Goal: Task Accomplishment & Management: Use online tool/utility

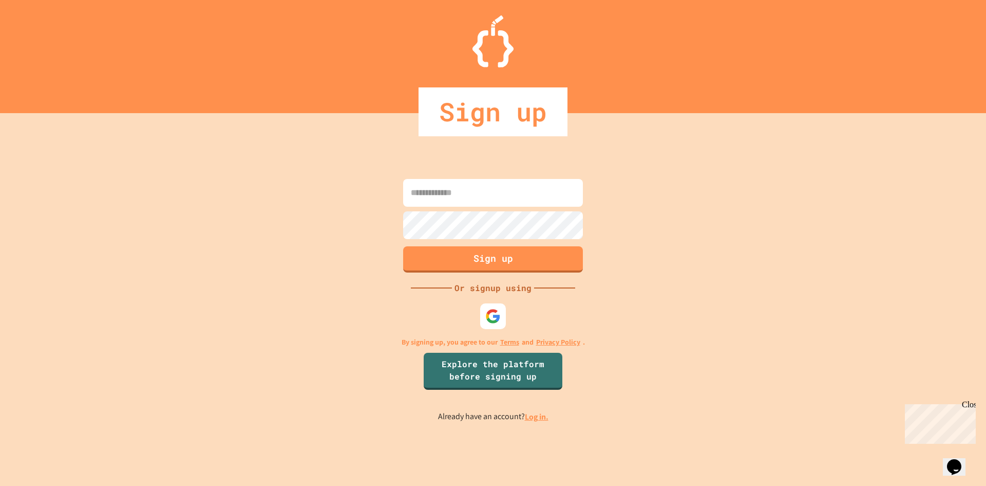
drag, startPoint x: 456, startPoint y: 191, endPoint x: 457, endPoint y: 198, distance: 7.2
click at [456, 191] on input at bounding box center [493, 193] width 180 height 28
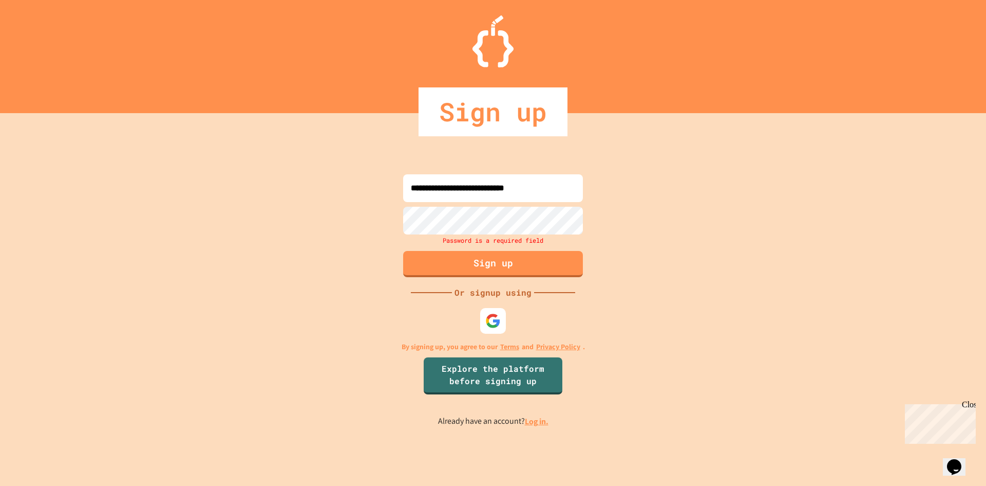
type input "**********"
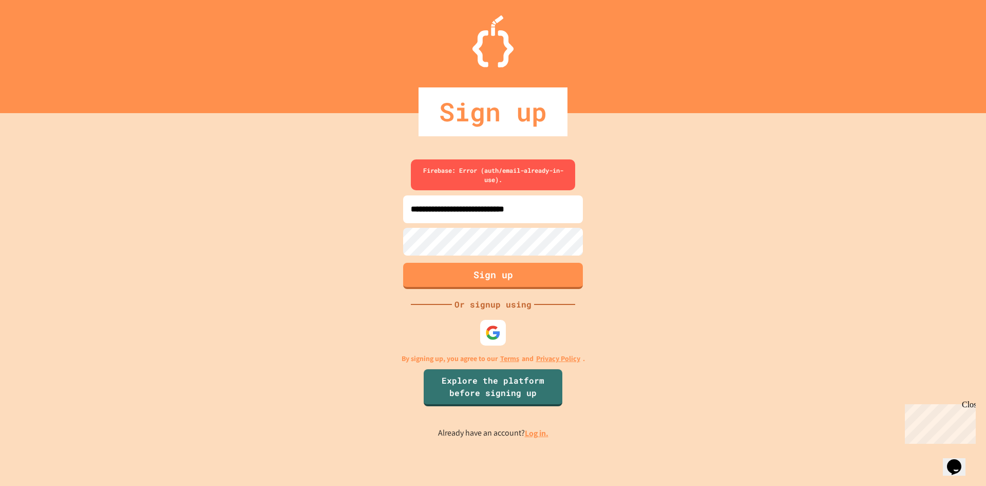
click at [430, 226] on form "**********" at bounding box center [493, 225] width 185 height 132
click at [531, 433] on link "Log in." at bounding box center [537, 432] width 24 height 11
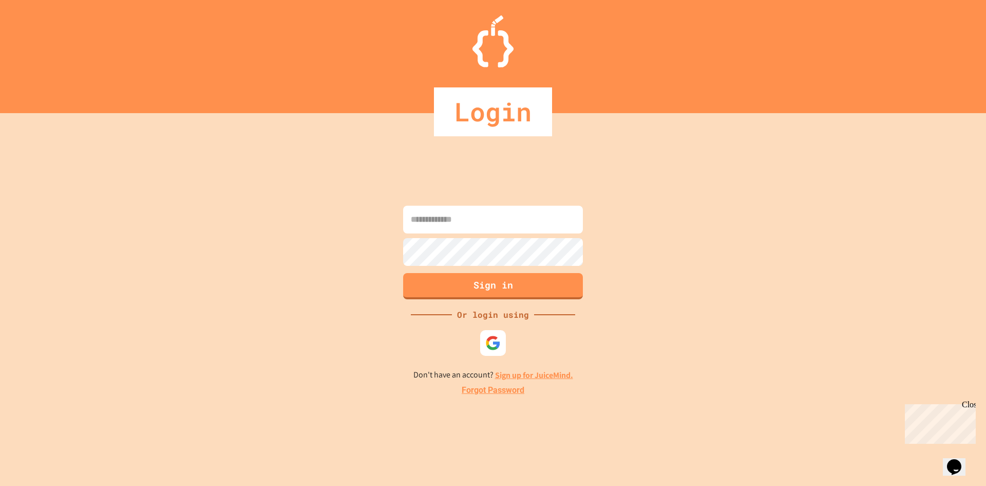
click at [466, 217] on input at bounding box center [493, 220] width 180 height 28
type input "*"
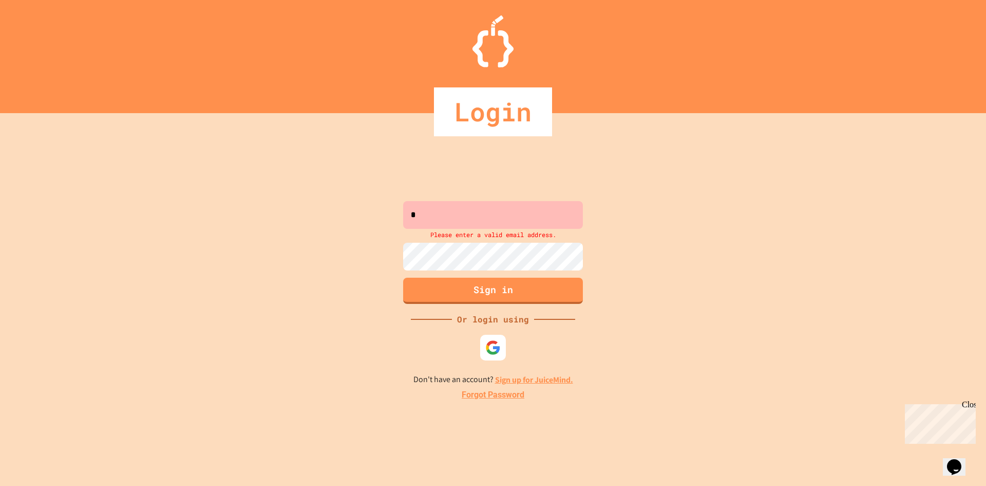
click at [455, 218] on input "*" at bounding box center [493, 215] width 180 height 28
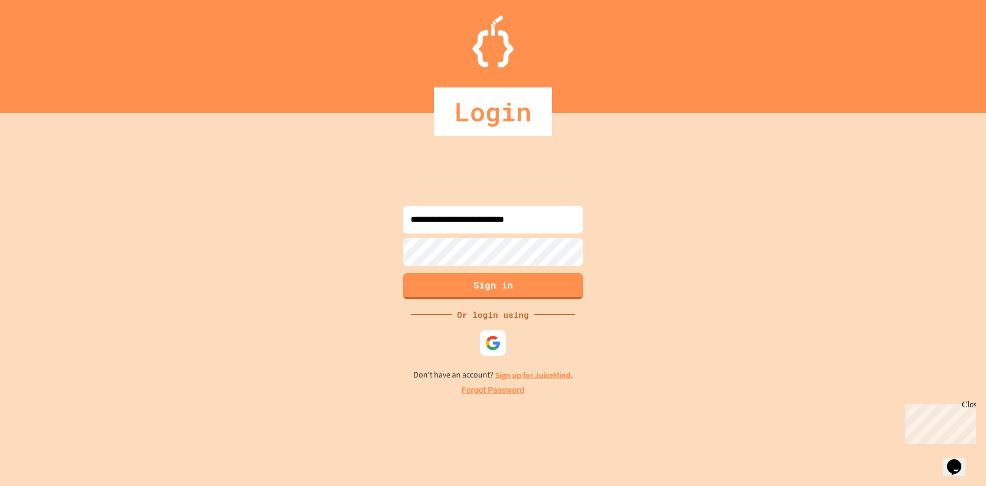
type input "**********"
click at [491, 276] on form "**********" at bounding box center [493, 252] width 185 height 99
click at [488, 283] on button "Sign in" at bounding box center [493, 284] width 183 height 27
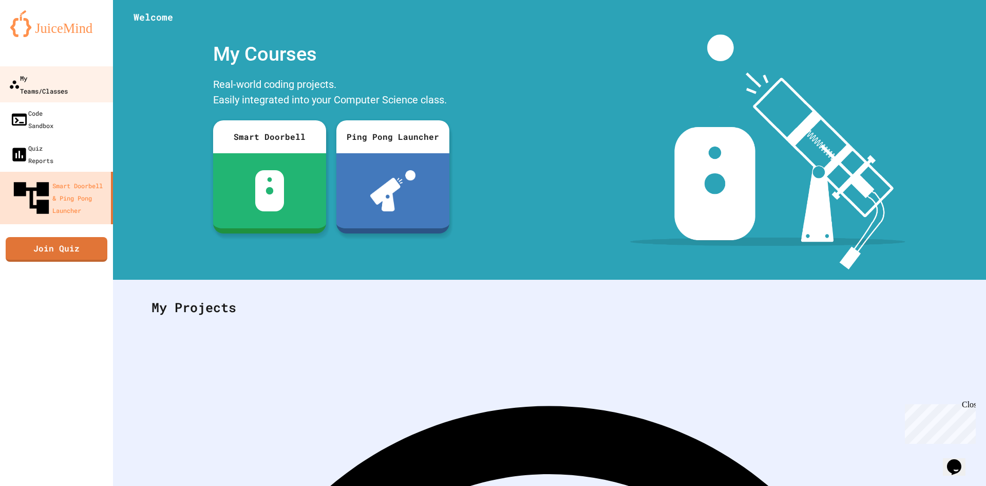
click at [91, 78] on link "My Teams/Classes" at bounding box center [56, 84] width 117 height 36
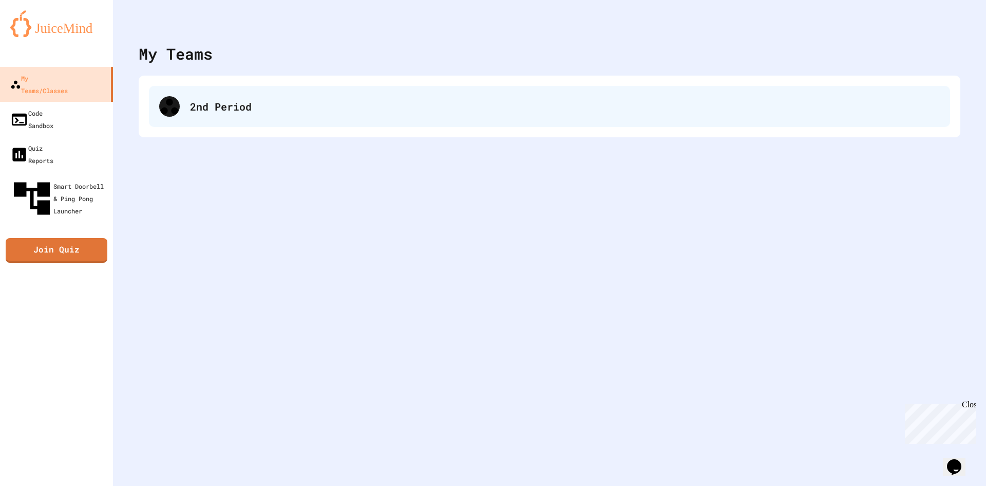
click at [244, 99] on div "2nd Period" at bounding box center [565, 106] width 750 height 15
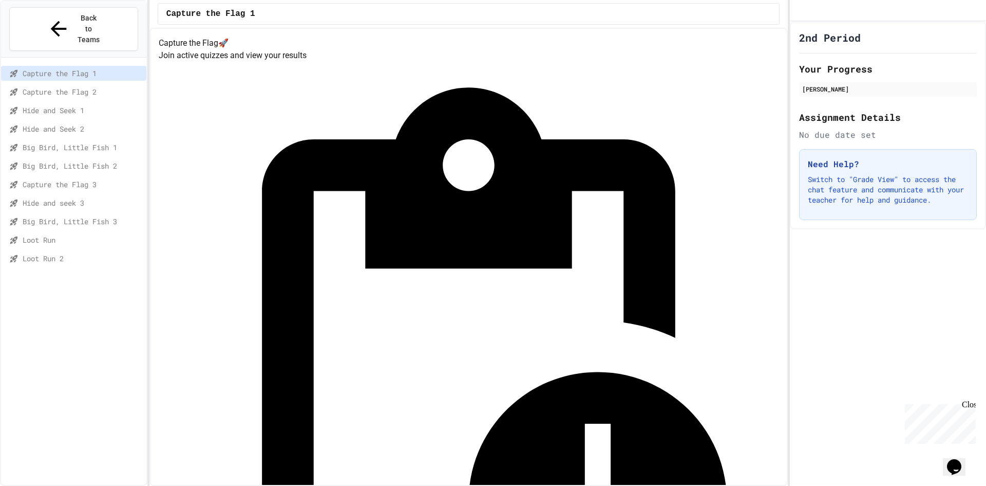
click at [69, 251] on div "Loot Run 2" at bounding box center [73, 258] width 145 height 15
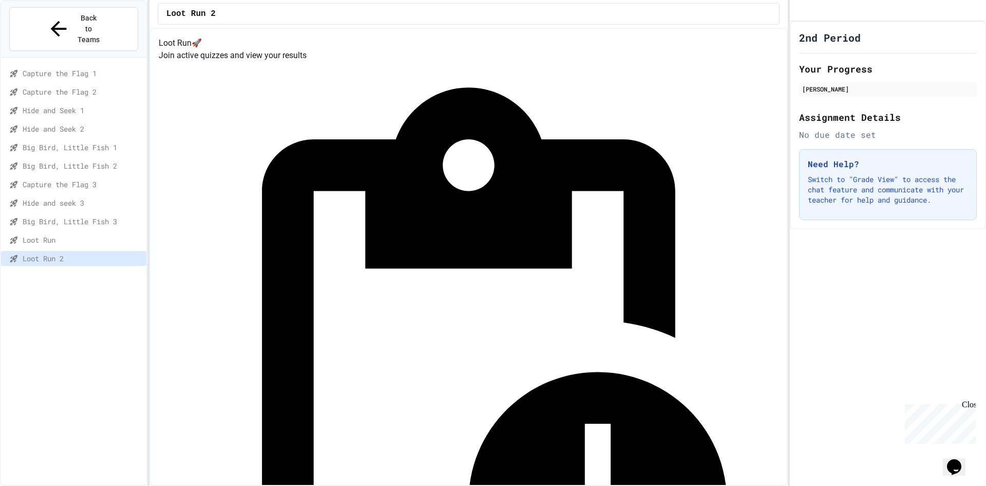
drag, startPoint x: 621, startPoint y: 255, endPoint x: 610, endPoint y: 260, distance: 11.9
drag, startPoint x: 610, startPoint y: 260, endPoint x: 613, endPoint y: 253, distance: 7.6
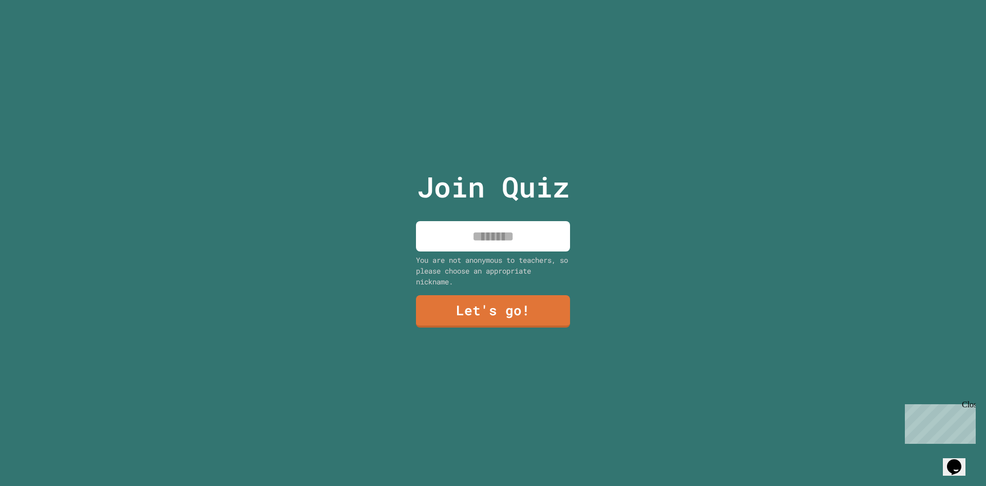
drag, startPoint x: 483, startPoint y: 208, endPoint x: 503, endPoint y: 231, distance: 30.6
click at [485, 210] on div "Join Quiz You are not anonymous to teachers, so please choose an appropriate ni…" at bounding box center [493, 243] width 173 height 486
click at [503, 230] on input at bounding box center [493, 236] width 154 height 30
type input "**********"
click at [538, 318] on link "Let's go!" at bounding box center [493, 310] width 152 height 34
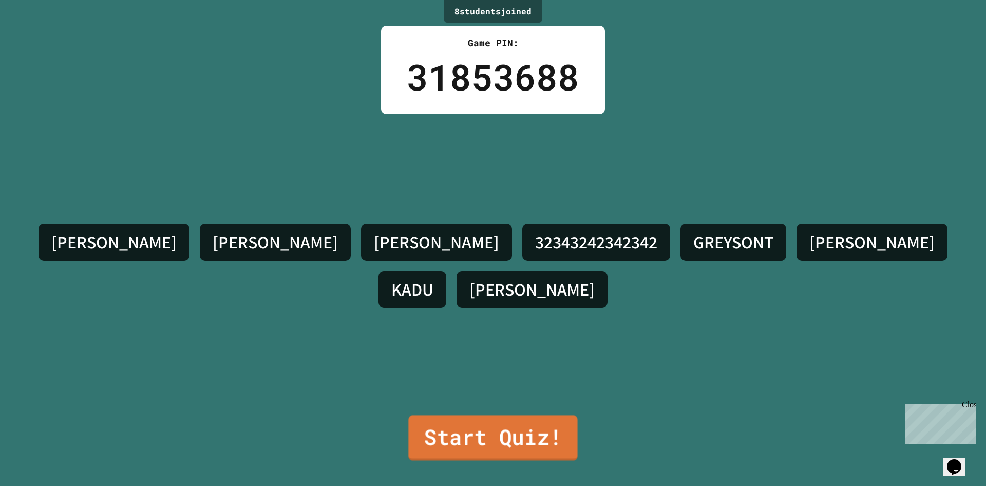
click at [530, 444] on link "Start Quiz!" at bounding box center [492, 437] width 169 height 45
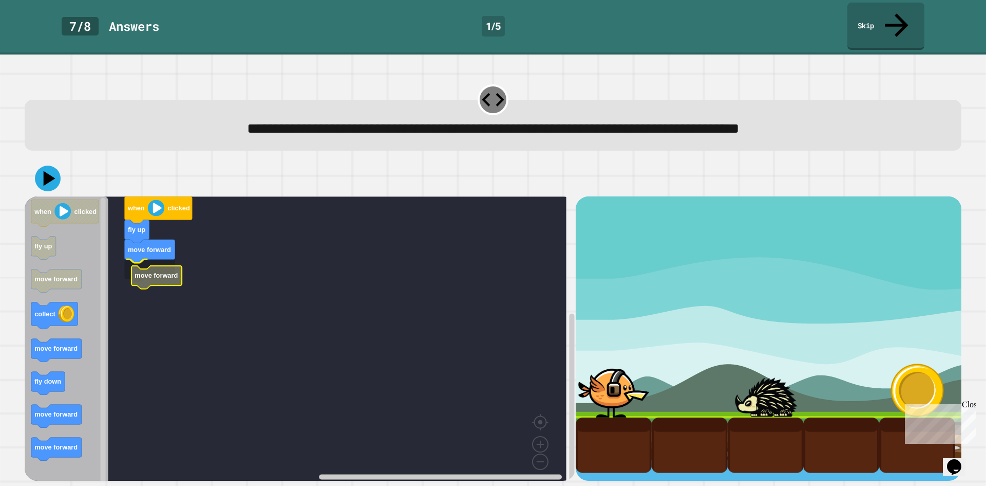
click at [144, 272] on text "move forward" at bounding box center [156, 276] width 43 height 8
click at [144, 272] on g "when clicked fly up move forward move forward move forward" at bounding box center [303, 341] width 557 height 291
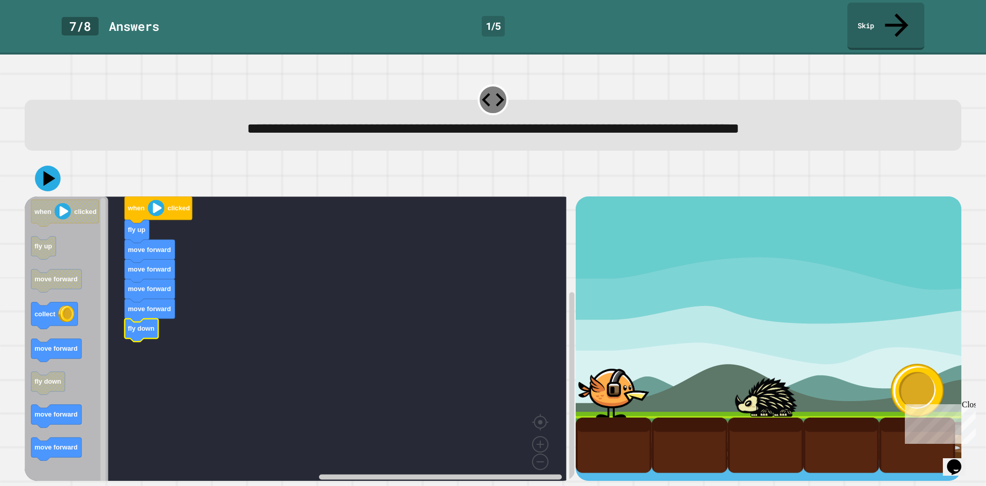
click at [110, 317] on div "when clicked fly up move forward move forward move forward move forward fly dow…" at bounding box center [300, 338] width 551 height 284
drag, startPoint x: 55, startPoint y: 146, endPoint x: 61, endPoint y: 159, distance: 13.4
click at [60, 165] on icon at bounding box center [48, 178] width 26 height 26
drag, startPoint x: 62, startPoint y: 162, endPoint x: 57, endPoint y: 164, distance: 5.5
click at [60, 164] on div at bounding box center [493, 178] width 937 height 36
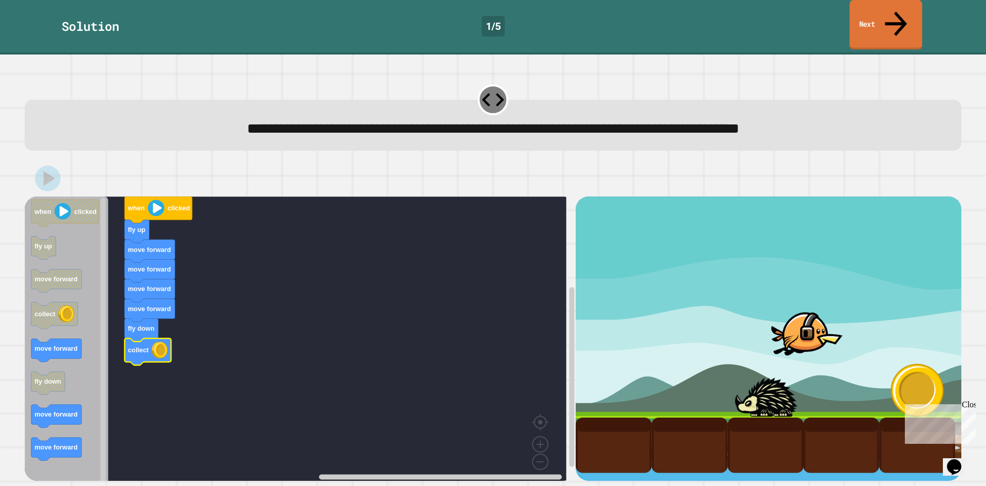
click at [880, 11] on link "Next" at bounding box center [886, 25] width 72 height 50
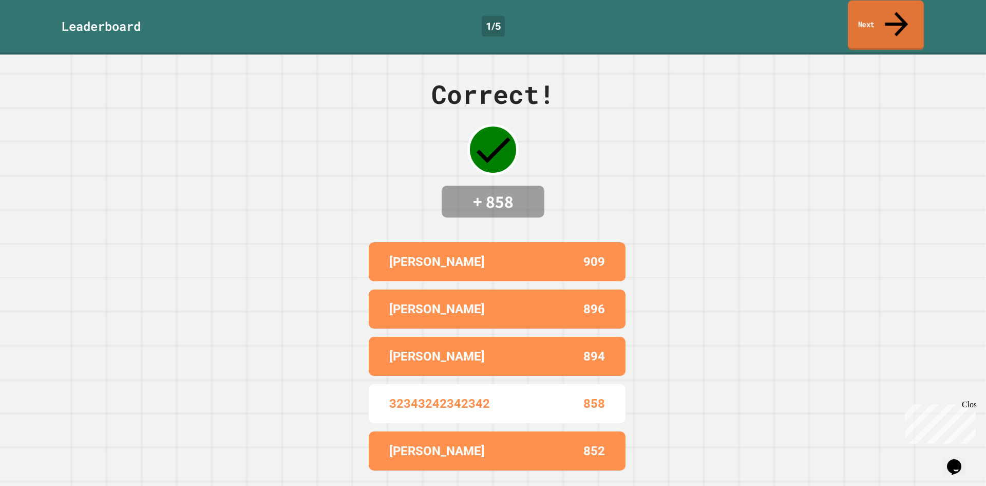
click at [876, 54] on div "Correct! + 858 EDGAR 909 CHARLIE 896 COOPER 894 32343242342342 858 ZADIE 852" at bounding box center [493, 269] width 986 height 431
click at [881, 18] on link "Next" at bounding box center [886, 26] width 76 height 50
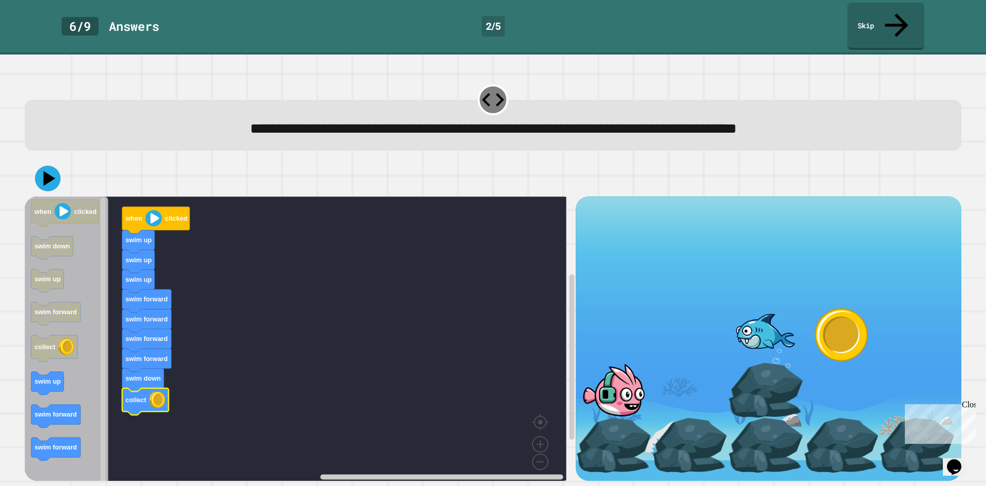
click at [54, 165] on icon at bounding box center [48, 178] width 26 height 26
click at [48, 166] on icon at bounding box center [47, 178] width 31 height 31
click at [59, 163] on div at bounding box center [493, 178] width 937 height 36
click at [56, 165] on button at bounding box center [48, 178] width 26 height 26
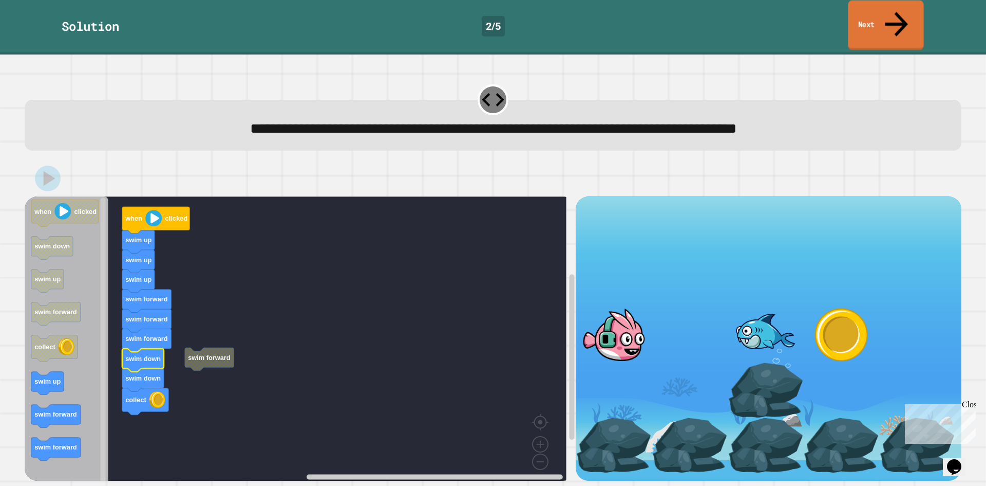
click at [879, 21] on link "Next" at bounding box center [886, 26] width 76 height 50
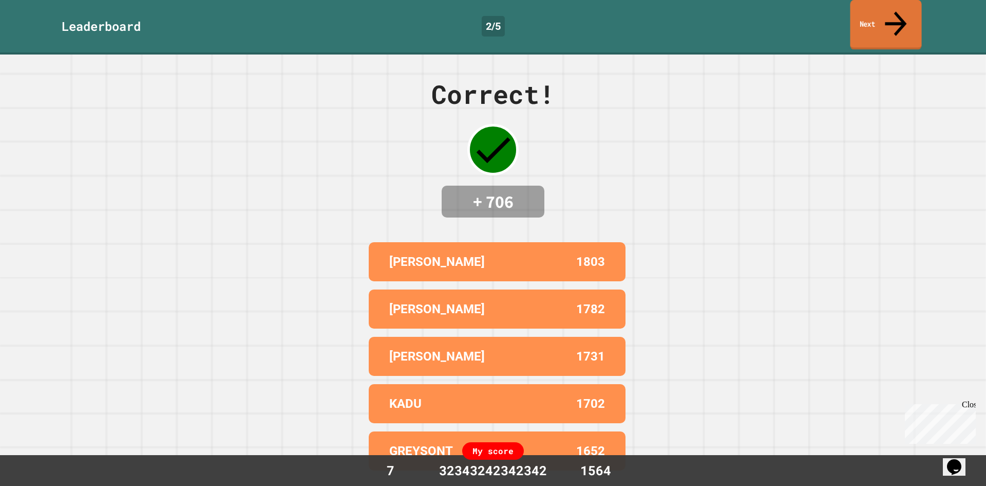
click at [878, 24] on link "Next" at bounding box center [885, 25] width 71 height 50
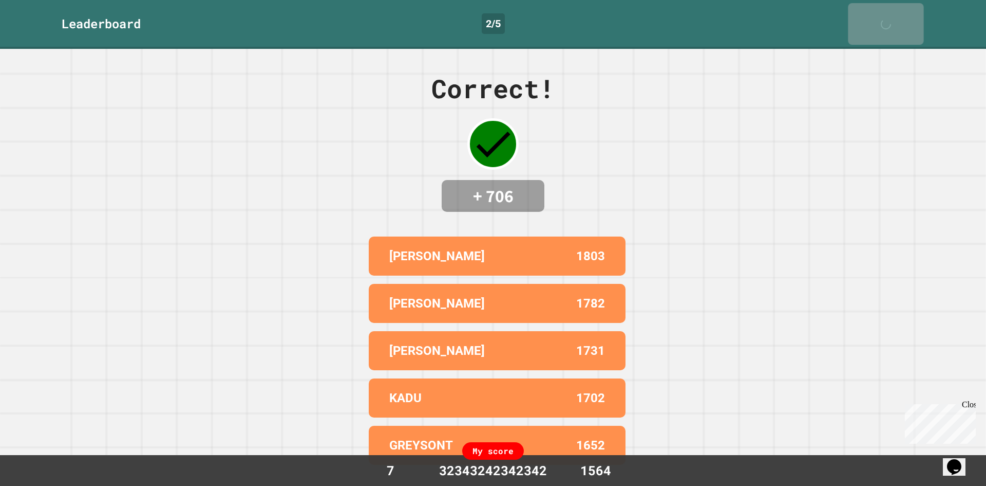
click at [878, 24] on link "Next" at bounding box center [886, 24] width 76 height 42
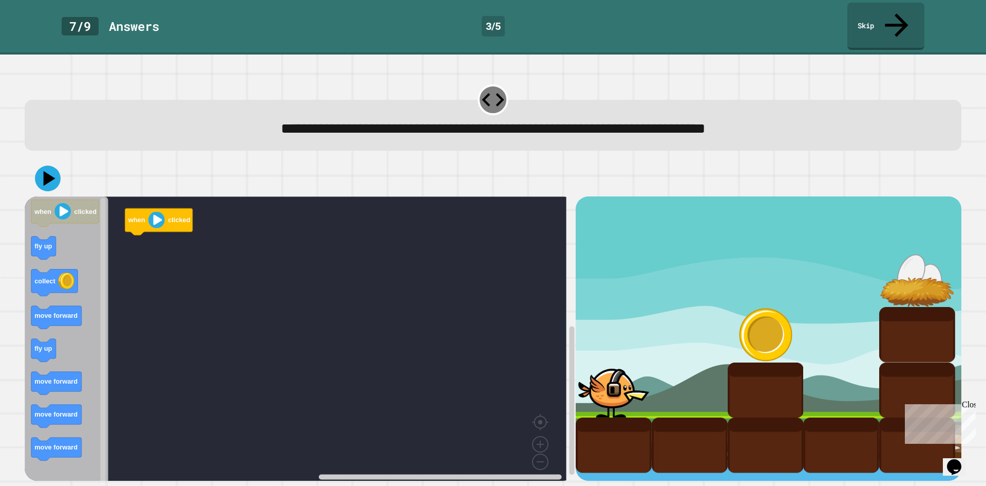
click at [52, 240] on icon "Blockly Workspace" at bounding box center [67, 341] width 84 height 291
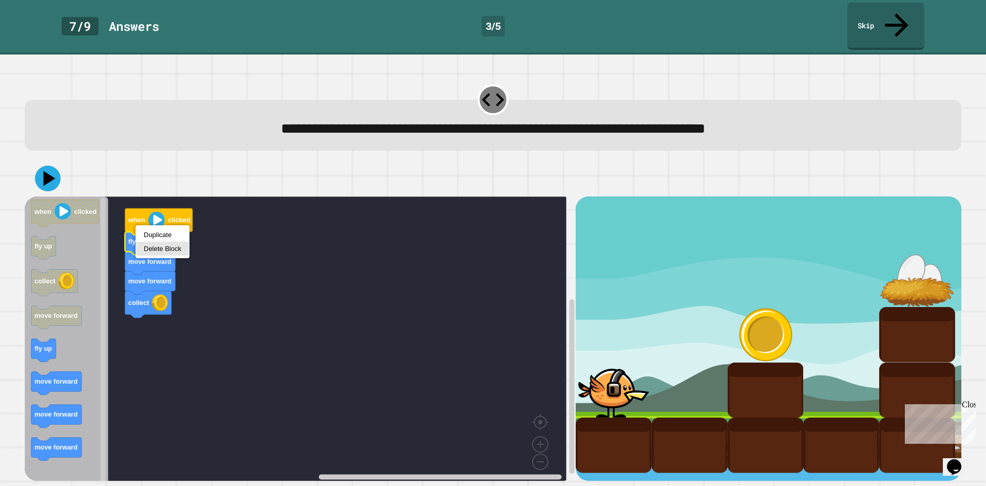
drag, startPoint x: 161, startPoint y: 243, endPoint x: 156, endPoint y: 239, distance: 6.6
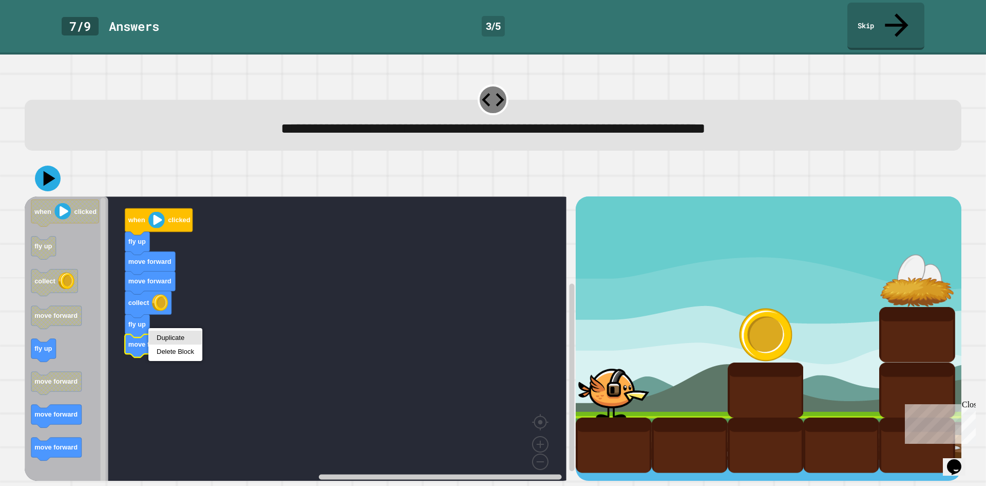
drag, startPoint x: 170, startPoint y: 338, endPoint x: 164, endPoint y: 345, distance: 8.4
click at [60, 160] on div at bounding box center [493, 178] width 937 height 36
click at [51, 164] on icon at bounding box center [47, 178] width 29 height 29
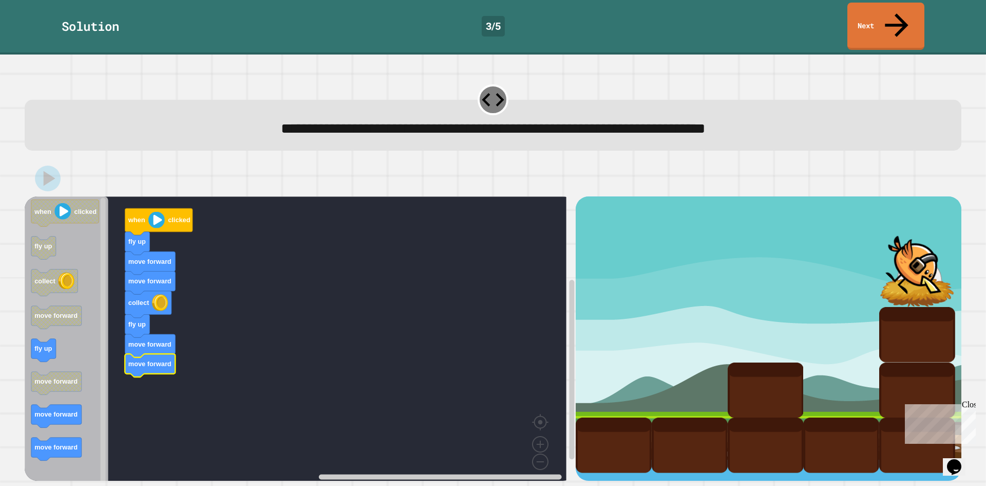
click at [911, 13] on link "Next" at bounding box center [886, 26] width 77 height 47
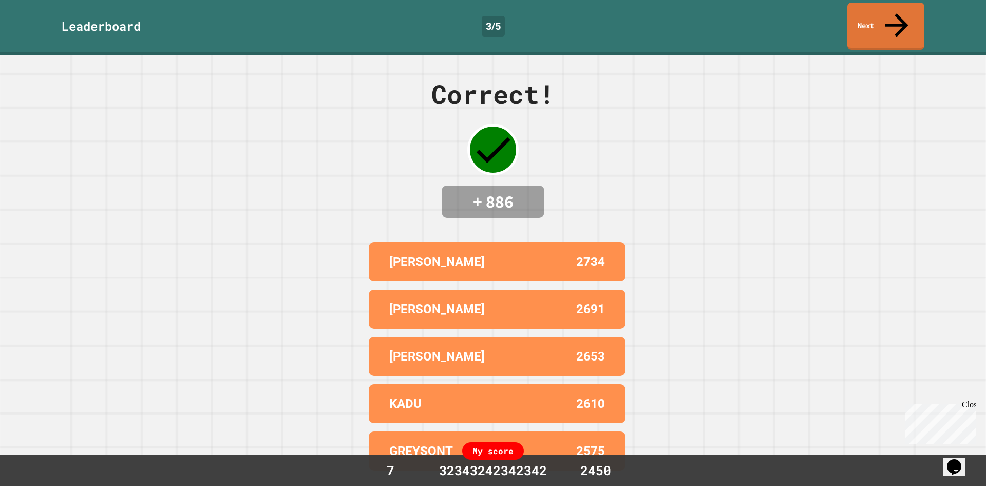
click at [830, 12] on div "Leaderboard 3 / 5 Next" at bounding box center [493, 26] width 986 height 47
click at [871, 9] on link "Next" at bounding box center [886, 26] width 78 height 50
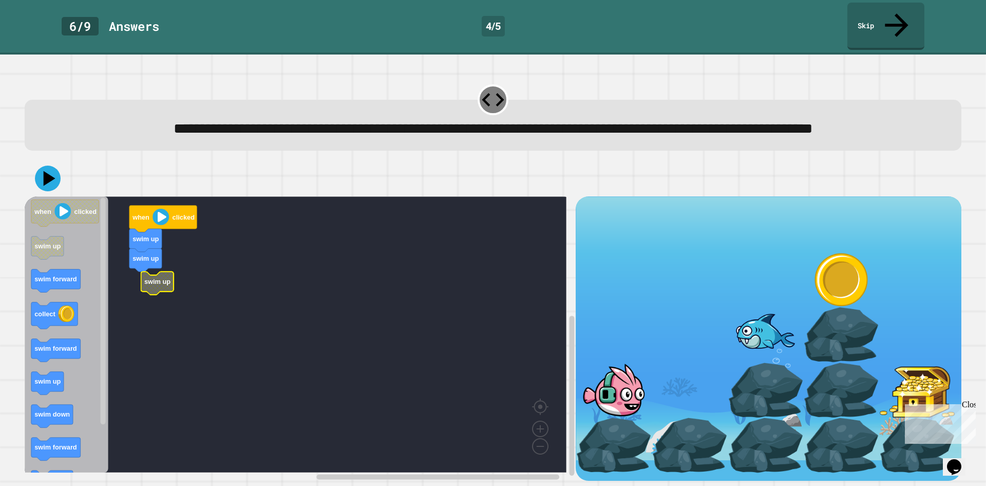
click at [120, 294] on rect "Blockly Workspace" at bounding box center [296, 334] width 542 height 276
click at [170, 296] on g "when clicked swim up swim up swim forward swim forward" at bounding box center [303, 334] width 557 height 276
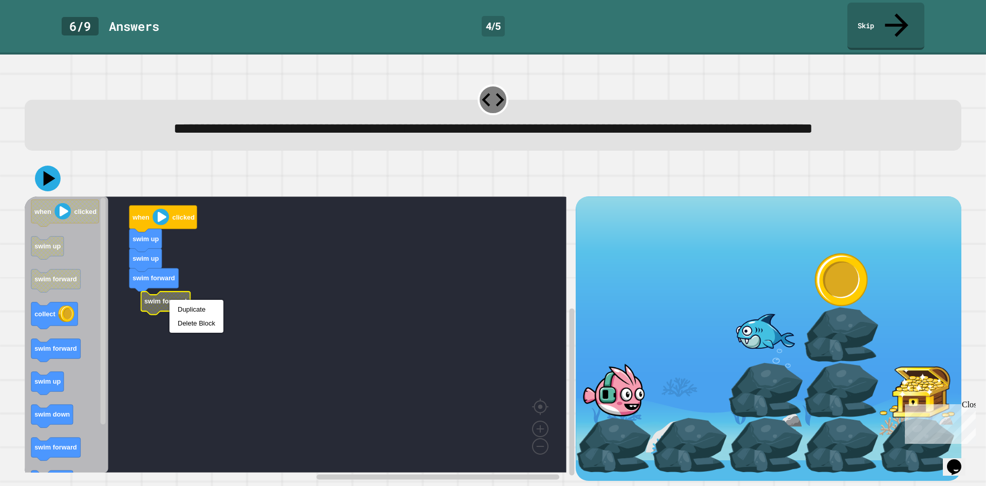
click at [160, 302] on text "swim forward" at bounding box center [165, 301] width 43 height 8
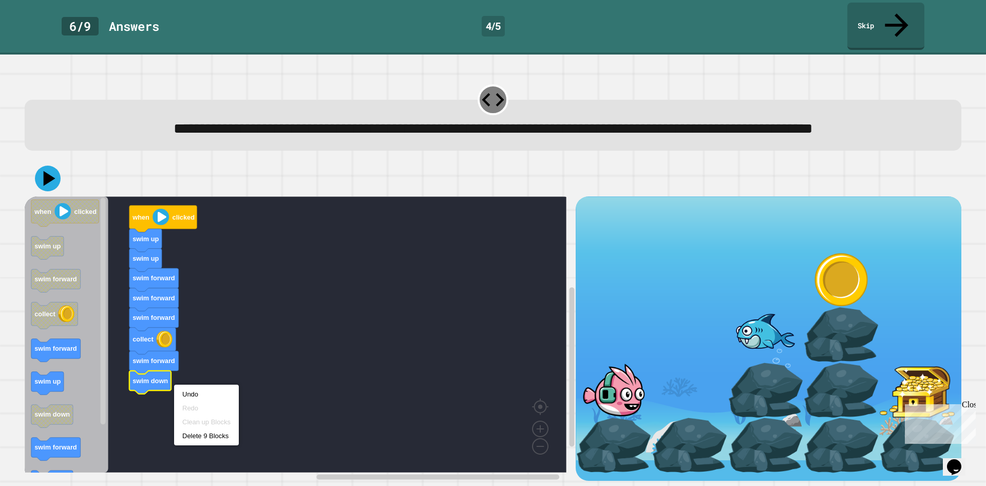
drag, startPoint x: 181, startPoint y: 393, endPoint x: 174, endPoint y: 412, distance: 20.8
click at [183, 425] on div "Undo Redo Clean up Blocks Delete 9 Blocks" at bounding box center [206, 414] width 65 height 61
click at [150, 384] on text "swim down" at bounding box center [150, 381] width 35 height 8
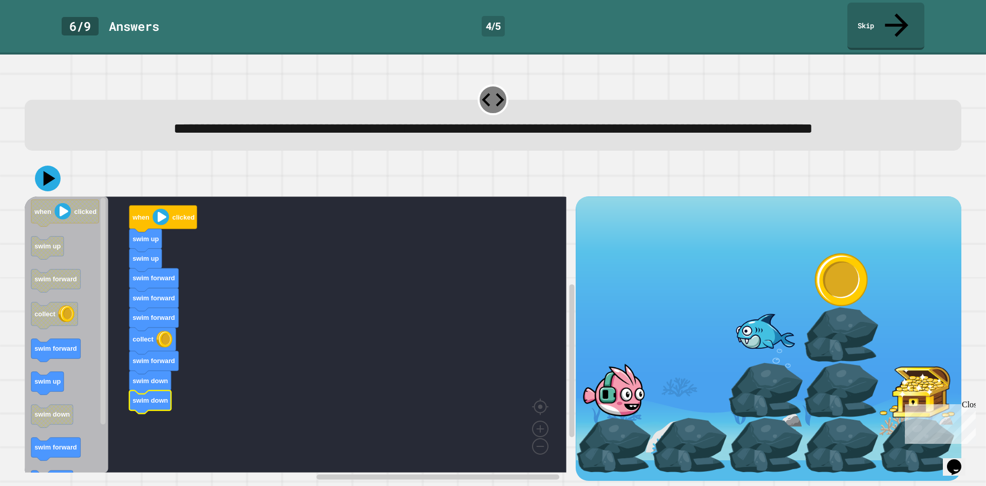
click at [47, 191] on button at bounding box center [48, 178] width 26 height 26
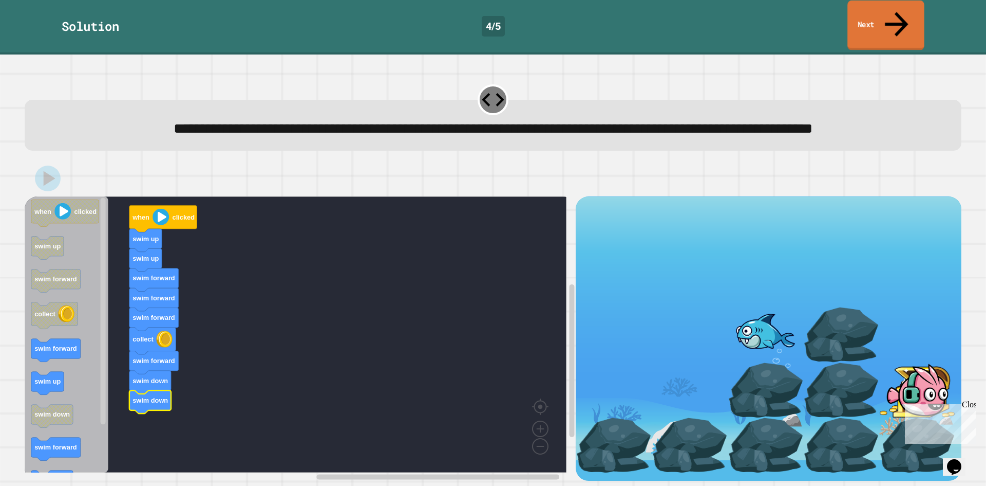
click at [861, 6] on link "Next" at bounding box center [886, 26] width 77 height 50
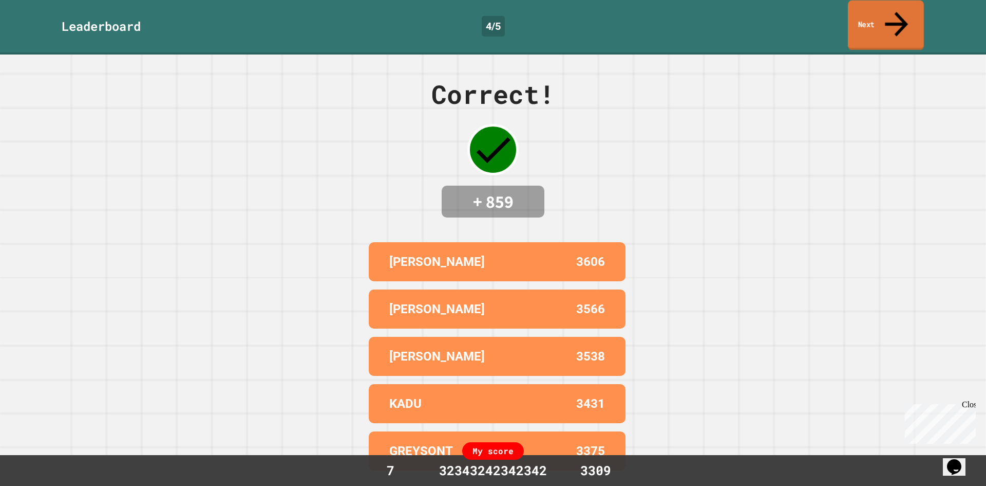
click at [861, 6] on link "Next" at bounding box center [886, 26] width 76 height 50
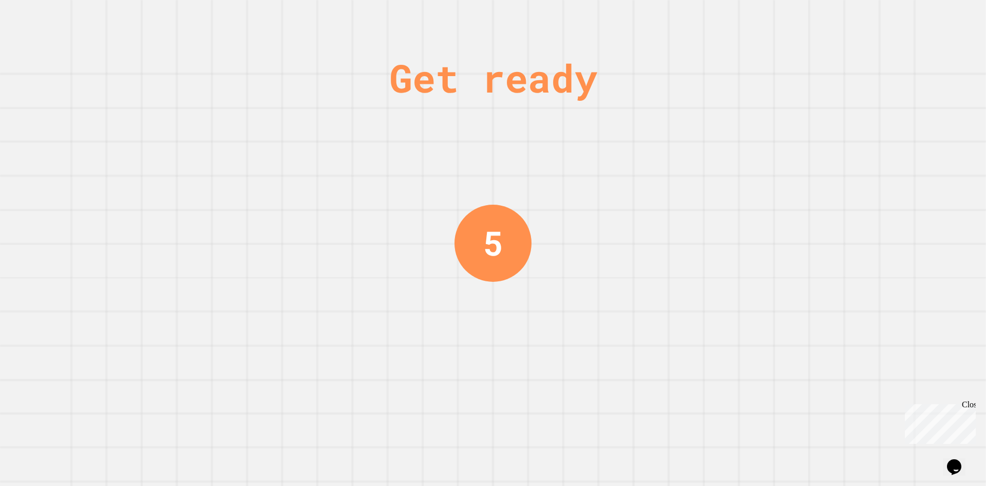
click at [861, 7] on div "Get ready 5" at bounding box center [493, 243] width 986 height 486
click at [861, 7] on div "Get ready 4" at bounding box center [493, 243] width 986 height 486
click at [831, 44] on div "Get ready 2" at bounding box center [493, 243] width 986 height 486
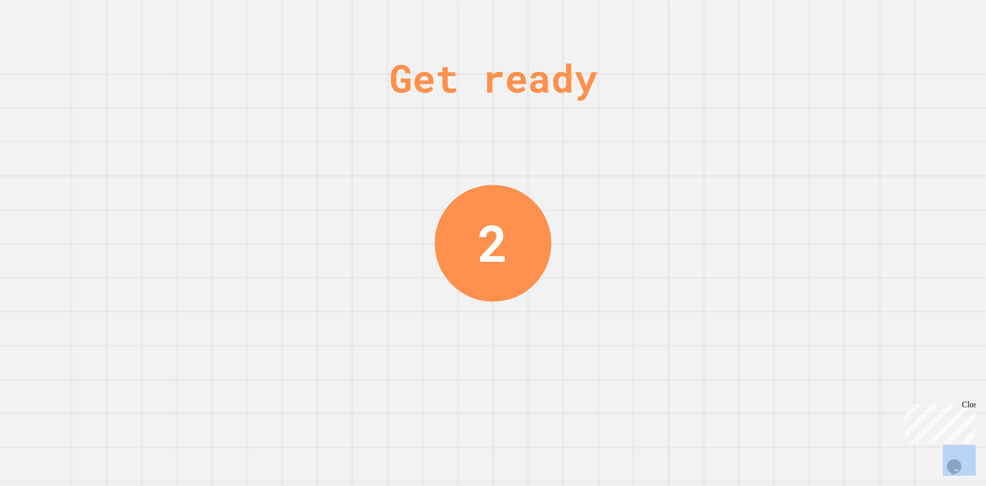
click at [831, 44] on div "Get ready 2" at bounding box center [493, 243] width 986 height 486
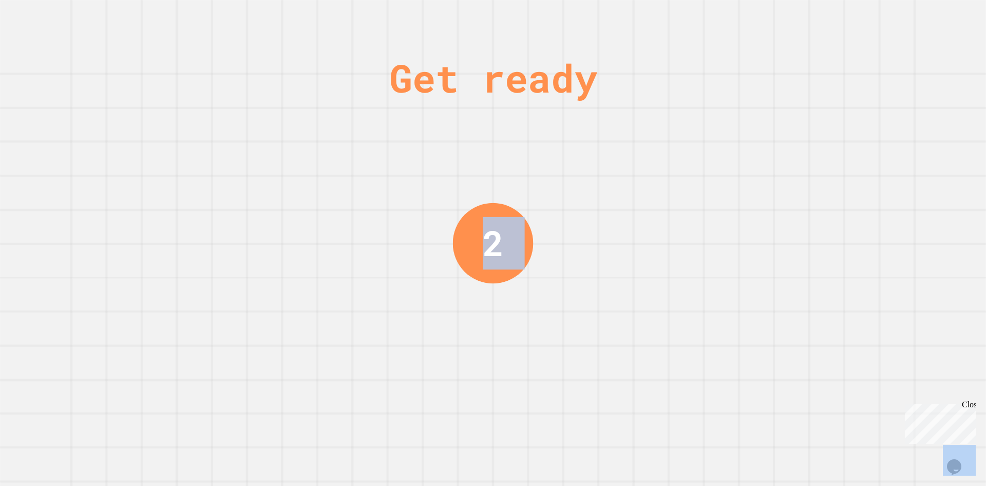
click at [831, 44] on div "Get ready 2" at bounding box center [493, 243] width 986 height 486
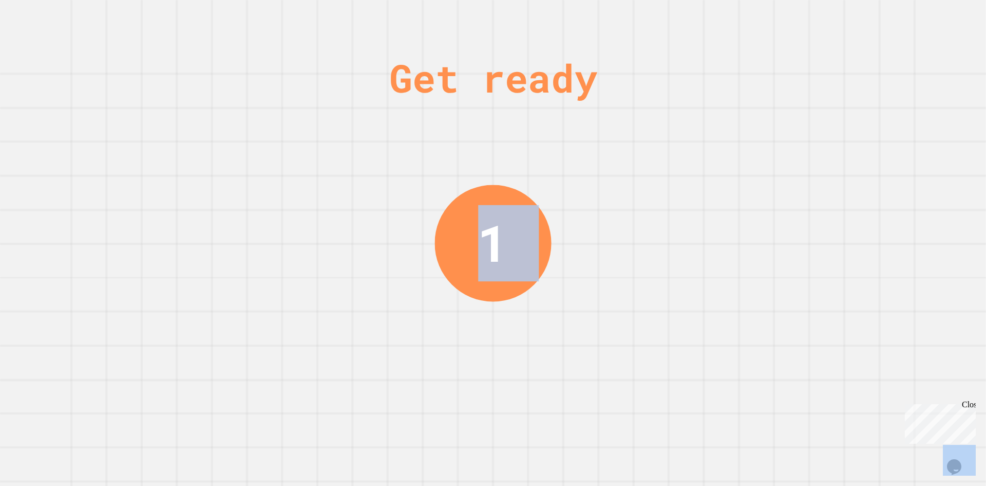
click at [744, 49] on div "Get ready 1" at bounding box center [493, 243] width 986 height 486
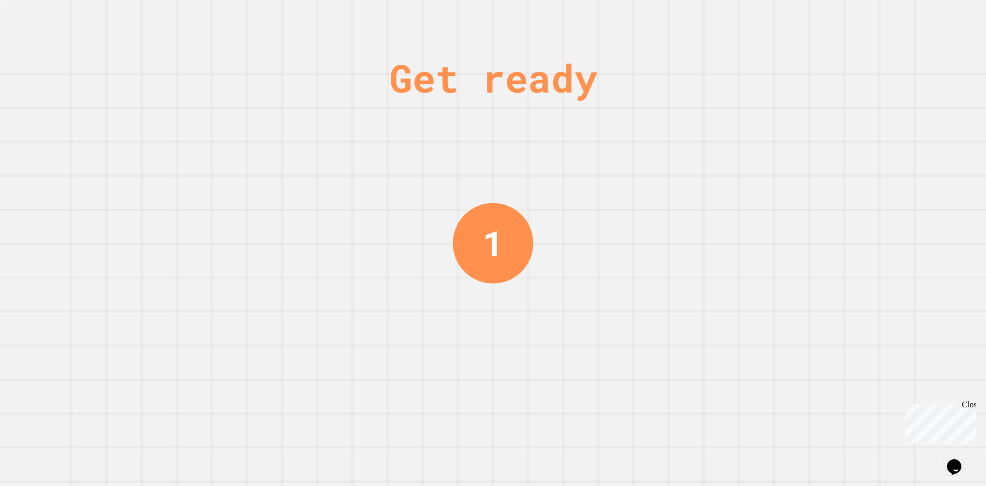
click at [743, 53] on div "Get ready 1" at bounding box center [493, 243] width 986 height 486
click at [742, 54] on div "Get ready 1" at bounding box center [493, 243] width 986 height 486
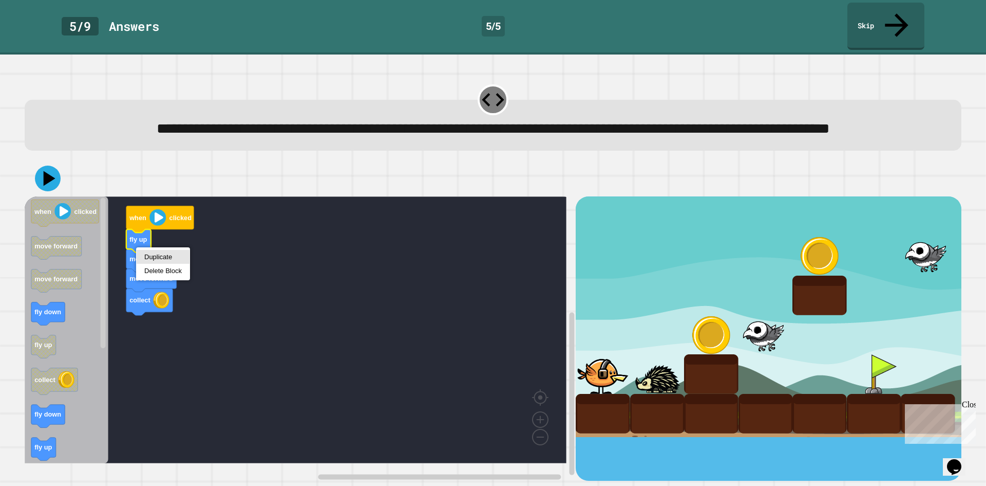
drag, startPoint x: 149, startPoint y: 254, endPoint x: 152, endPoint y: 260, distance: 6.7
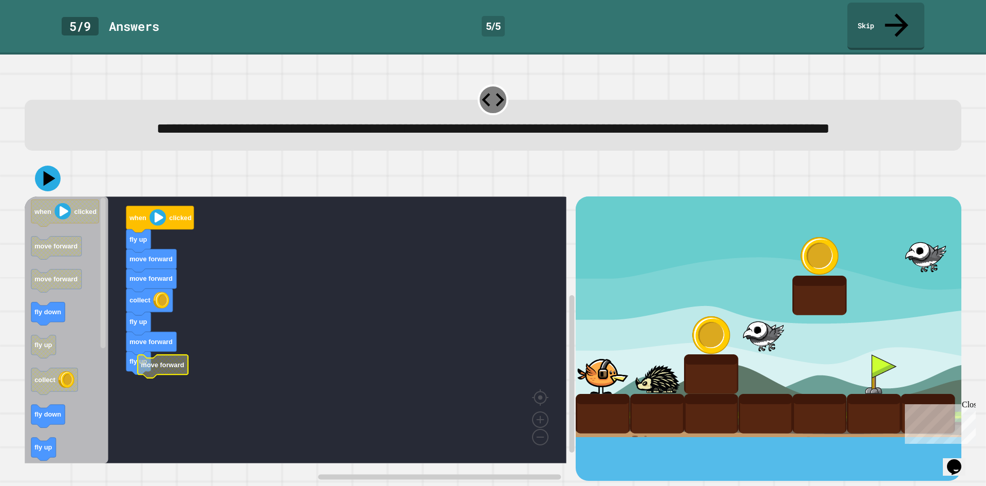
click at [156, 375] on g "when clicked fly up move forward move forward collect fly up move forward fly u…" at bounding box center [303, 329] width 557 height 267
click at [178, 309] on rect "Blockly Workspace" at bounding box center [296, 329] width 542 height 267
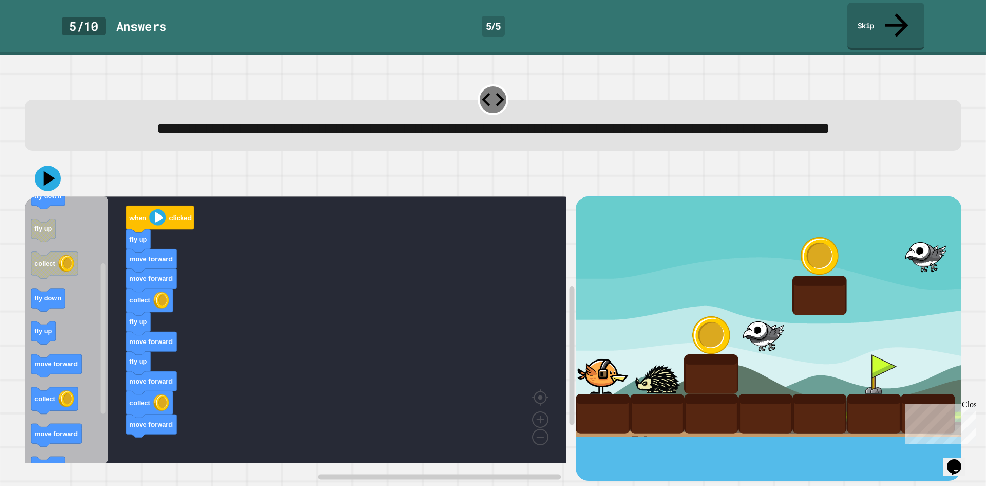
click at [82, 301] on icon "Blockly Workspace" at bounding box center [67, 329] width 84 height 267
click at [86, 242] on icon "when clicked move forward move forward fly down fly up collect fly down fly up …" at bounding box center [67, 329] width 84 height 267
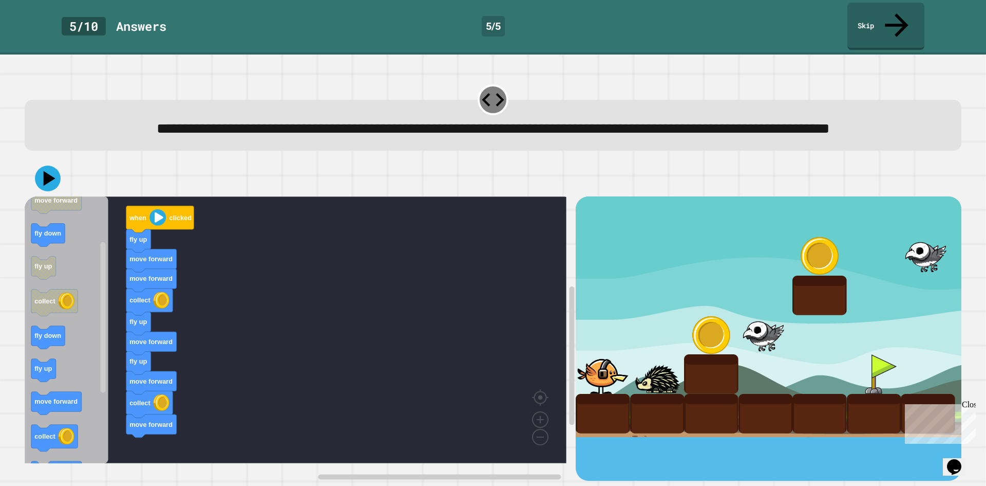
click at [120, 309] on div "when clicked fly up move forward move forward collect fly up move forward fly u…" at bounding box center [300, 338] width 551 height 284
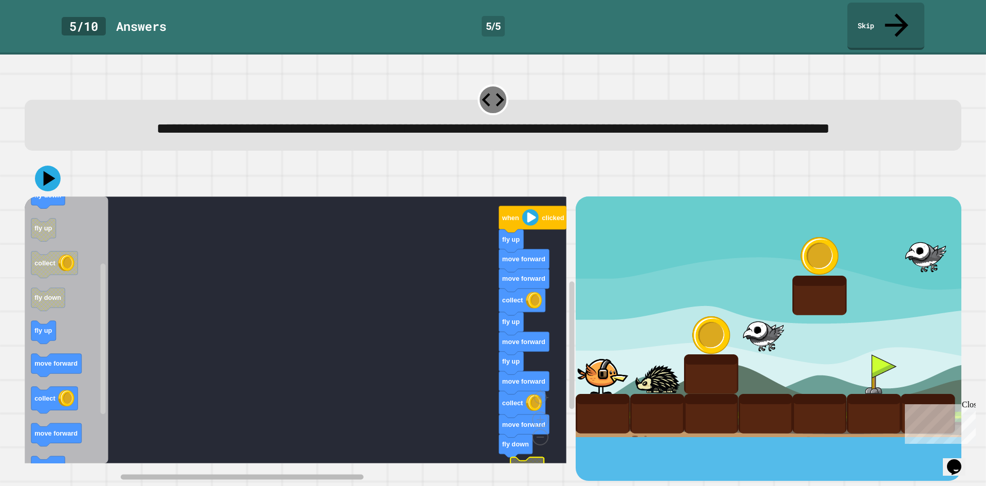
click at [159, 456] on div "when clicked fly up move forward move forward collect fly up move forward fly u…" at bounding box center [300, 338] width 551 height 284
click at [253, 462] on div "when clicked fly up move forward move forward collect fly up move forward fly u…" at bounding box center [300, 338] width 551 height 284
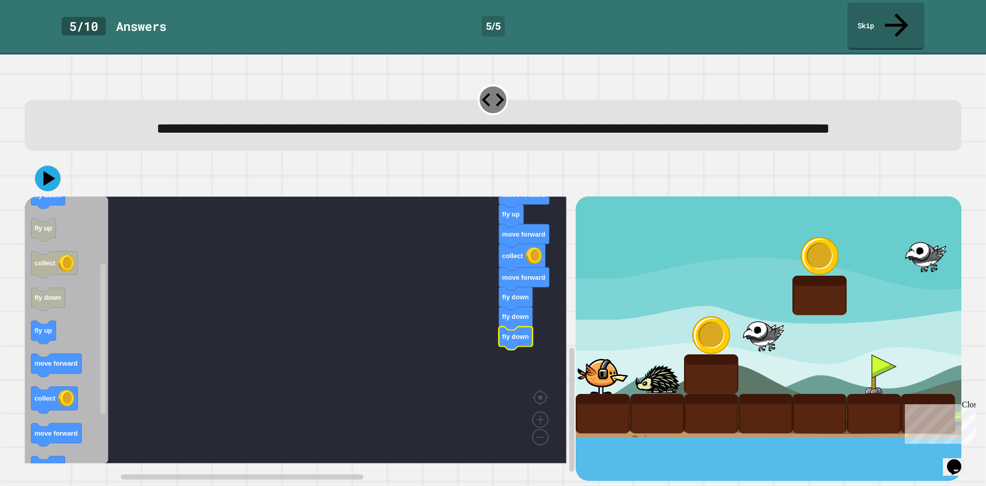
click at [518, 340] on text "fly down" at bounding box center [515, 336] width 27 height 8
click at [55, 186] on icon at bounding box center [47, 178] width 31 height 31
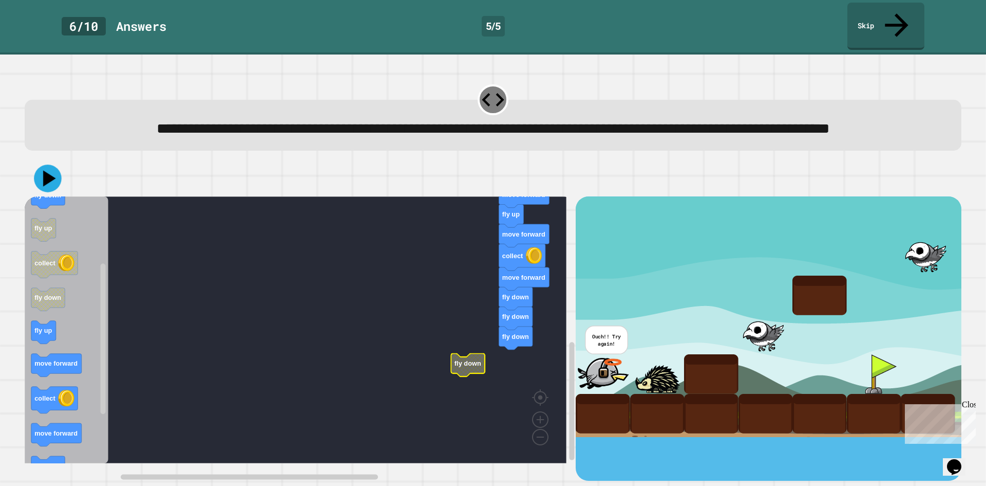
click at [47, 184] on icon at bounding box center [49, 179] width 13 height 16
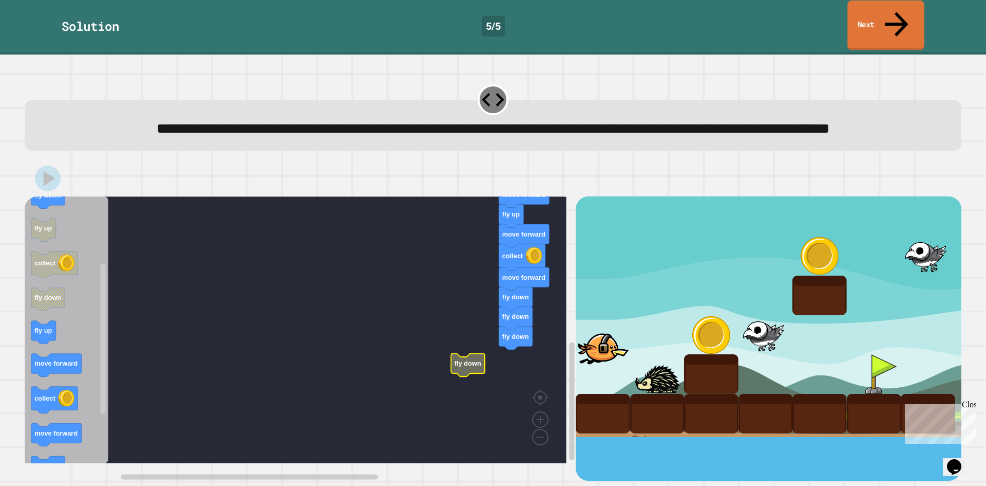
drag, startPoint x: 854, startPoint y: 15, endPoint x: 838, endPoint y: 5, distance: 19.7
click at [851, 11] on link "Next" at bounding box center [886, 26] width 77 height 50
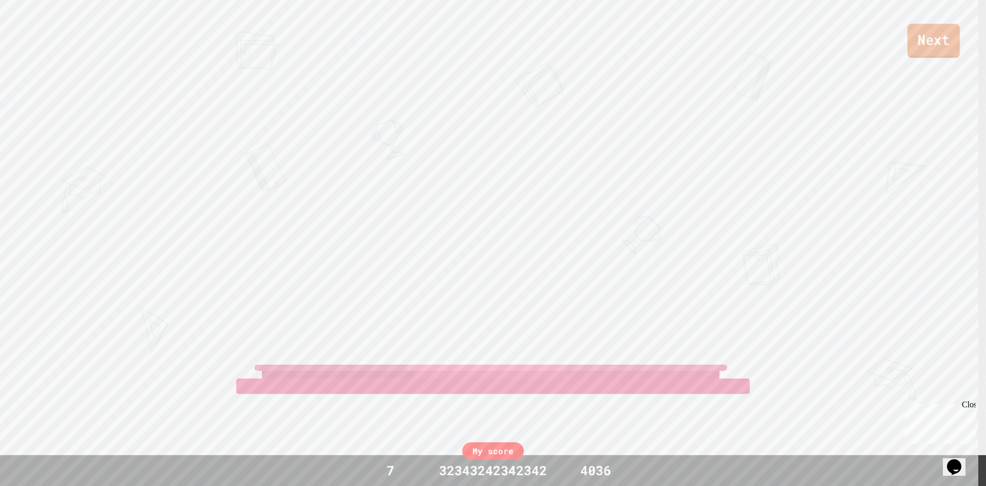
click at [922, 43] on link "Next" at bounding box center [934, 41] width 52 height 34
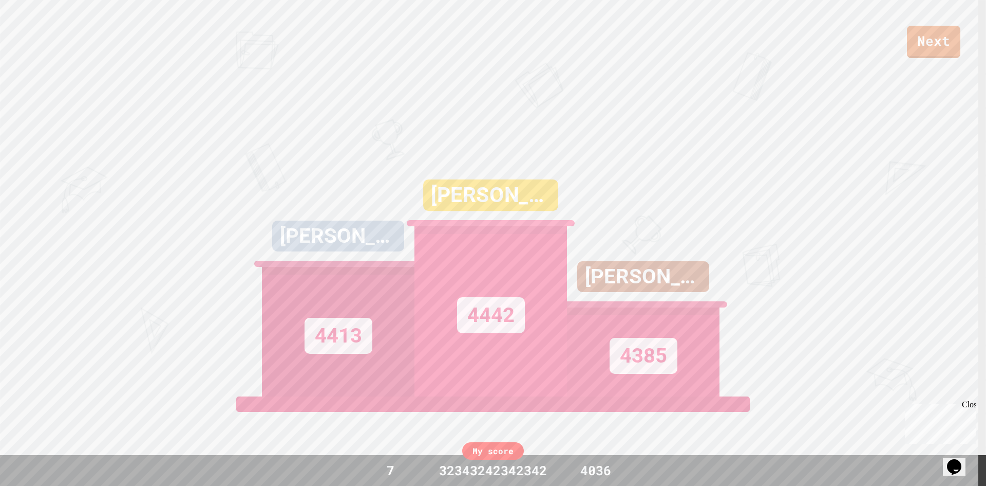
click at [439, 192] on div "[PERSON_NAME]" at bounding box center [490, 194] width 135 height 31
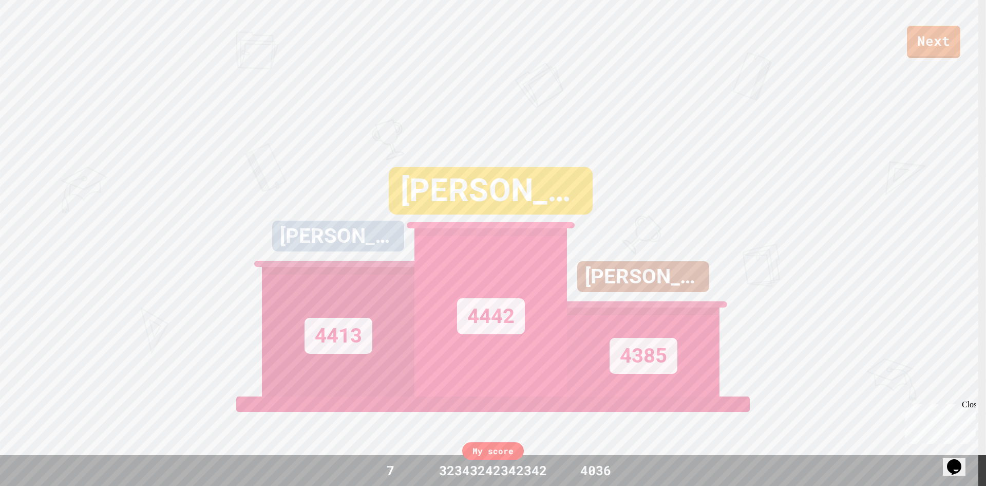
click at [462, 192] on div "[PERSON_NAME]" at bounding box center [491, 190] width 204 height 48
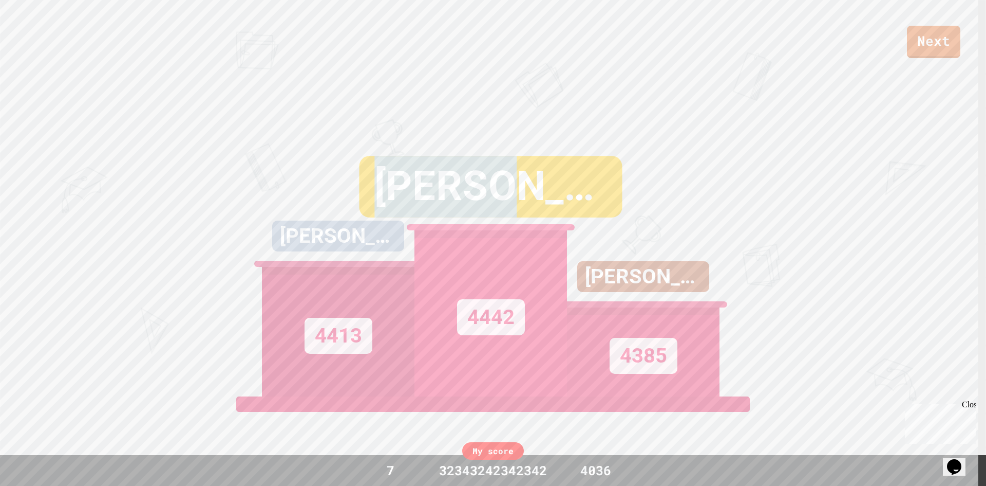
click at [462, 192] on div "[PERSON_NAME]" at bounding box center [490, 187] width 263 height 62
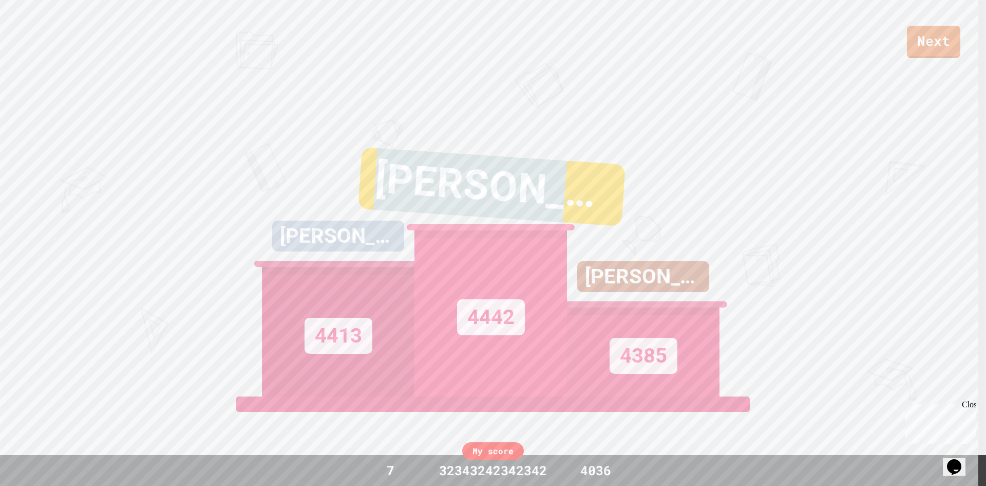
click at [462, 192] on div "[PERSON_NAME]" at bounding box center [492, 186] width 268 height 79
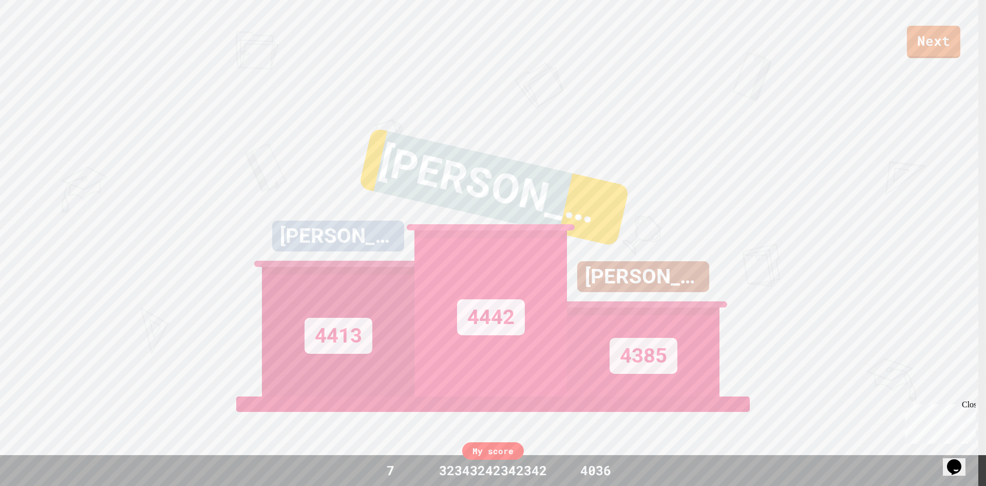
click at [393, 194] on div "[PERSON_NAME]" at bounding box center [491, 202] width 318 height 158
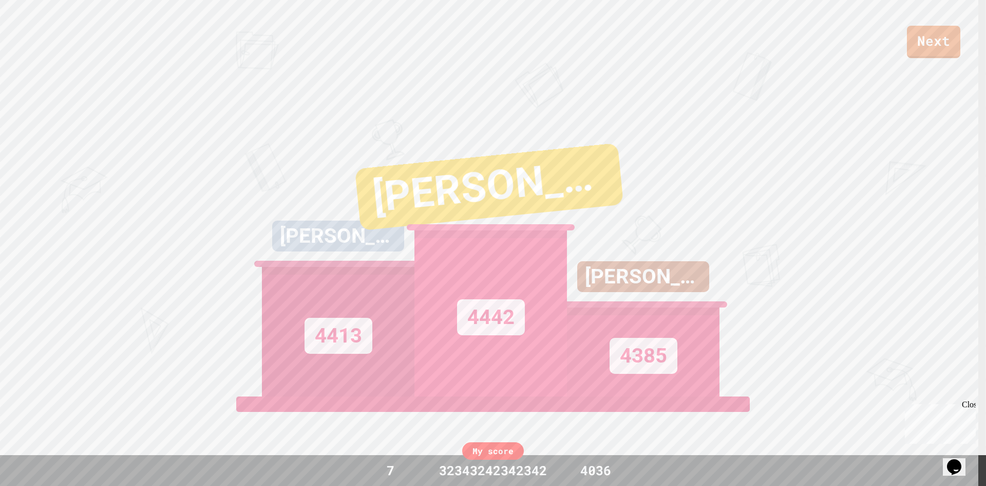
click at [366, 233] on div "[PERSON_NAME]" at bounding box center [490, 202] width 313 height 122
click at [366, 233] on div "[PERSON_NAME]" at bounding box center [491, 201] width 310 height 110
click at [366, 233] on div "[PERSON_NAME]" at bounding box center [338, 235] width 132 height 31
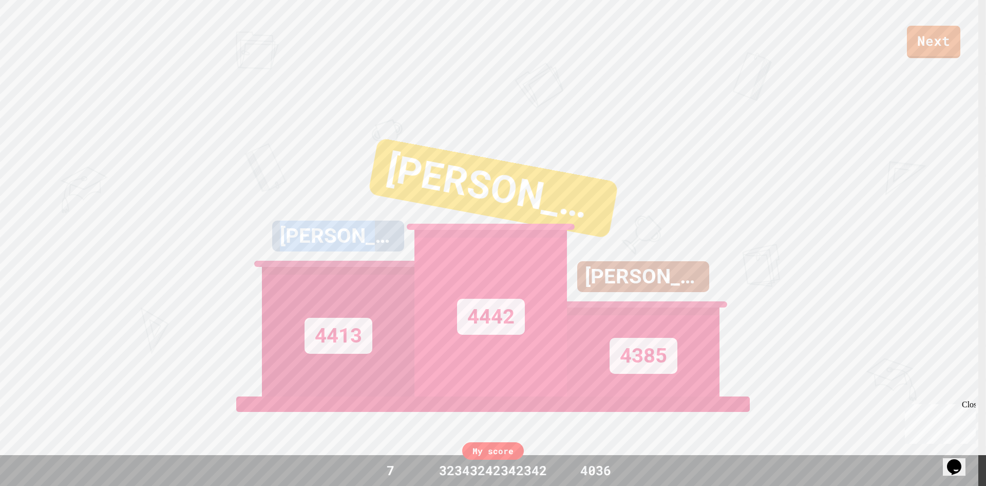
click at [366, 233] on div "[PERSON_NAME]" at bounding box center [338, 235] width 132 height 31
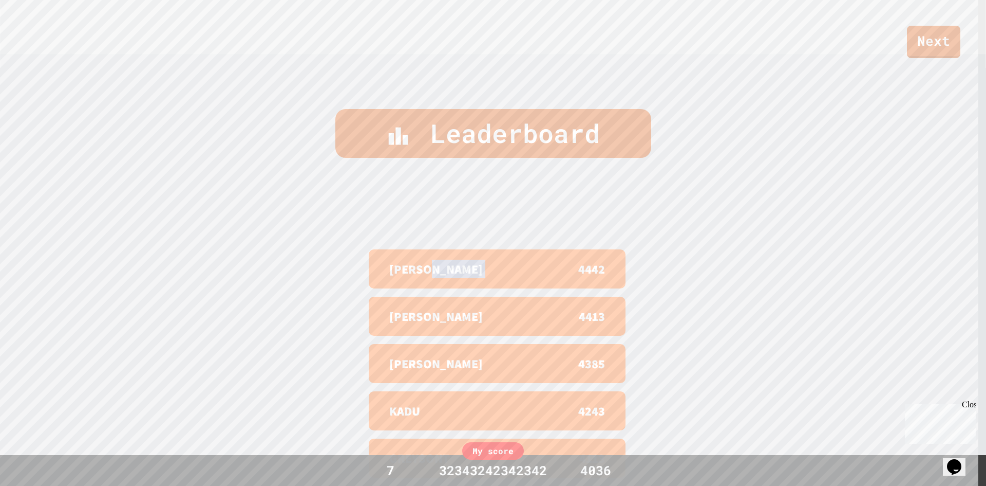
click at [443, 194] on div "[PERSON_NAME] 4442 [PERSON_NAME] 4413 [PERSON_NAME] 4385 [PERSON_NAME] 4243 GRE…" at bounding box center [493, 363] width 257 height 339
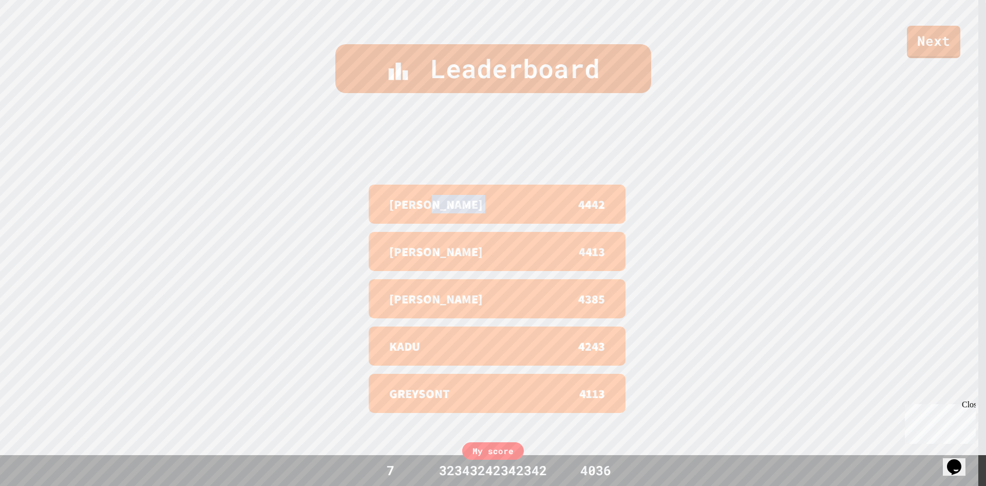
scroll to position [490, 0]
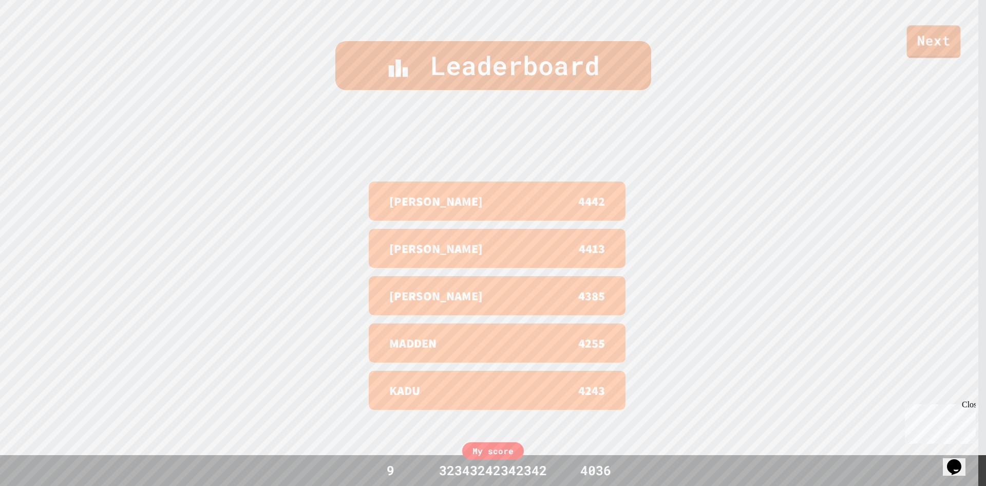
click at [926, 49] on link "Next" at bounding box center [934, 41] width 54 height 33
